Goal: Transaction & Acquisition: Purchase product/service

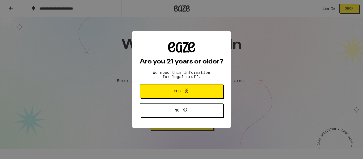
click at [181, 88] on button "Yes" at bounding box center [182, 91] width 84 height 14
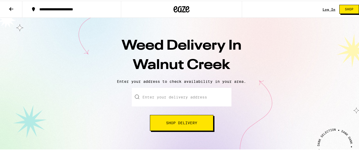
click at [165, 94] on input "Enter your delivery address" at bounding box center [182, 96] width 100 height 19
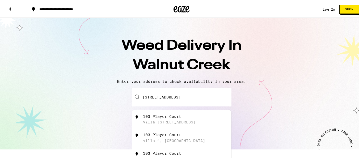
click at [173, 124] on div "villa [STREET_ADDRESS]" at bounding box center [169, 121] width 53 height 4
type input "[STREET_ADDRESS]"
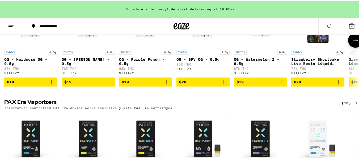
scroll to position [1076, 0]
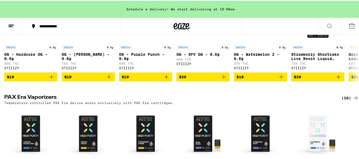
click at [7, 25] on button at bounding box center [11, 25] width 22 height 17
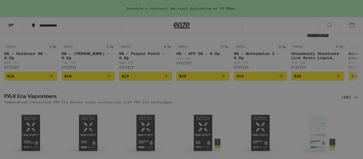
click at [55, 80] on div "Flower & Prerolls" at bounding box center [52, 80] width 50 height 6
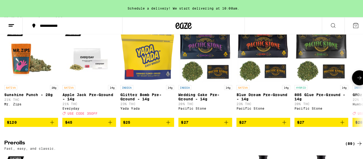
scroll to position [191, 0]
